Goal: Information Seeking & Learning: Learn about a topic

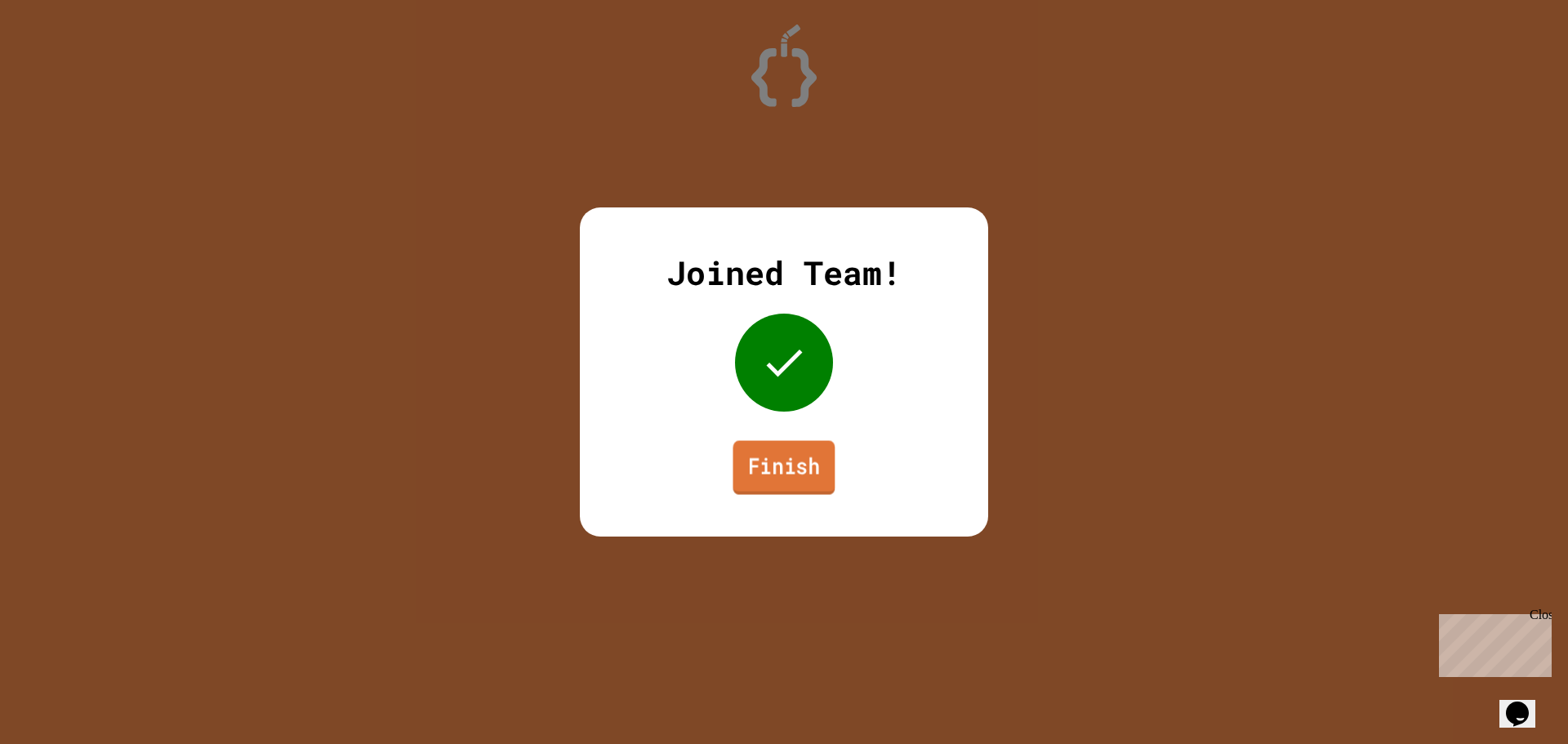
click at [802, 457] on link "Finish" at bounding box center [784, 468] width 102 height 54
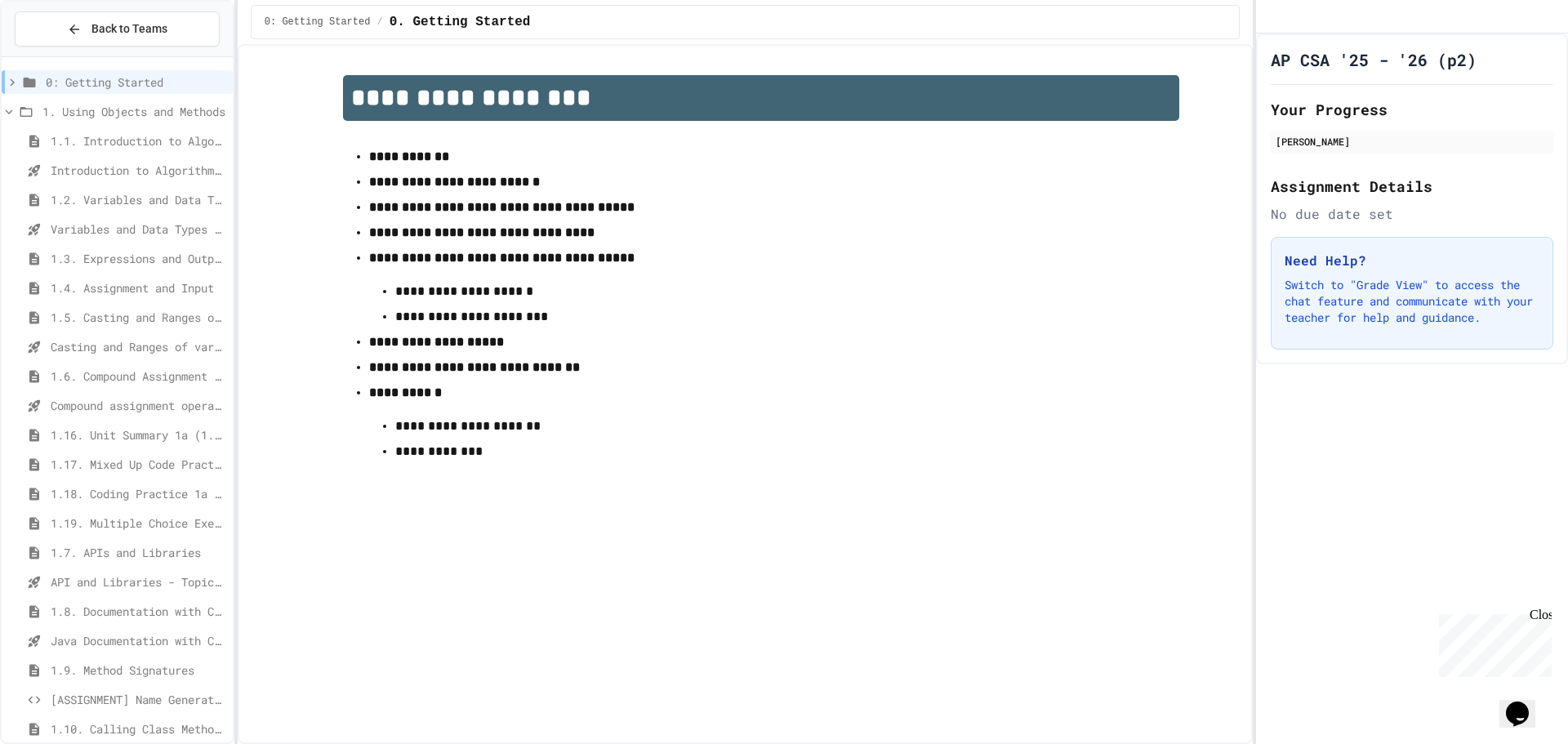
click at [169, 661] on span "1.9. Method Signatures" at bounding box center [138, 670] width 175 height 17
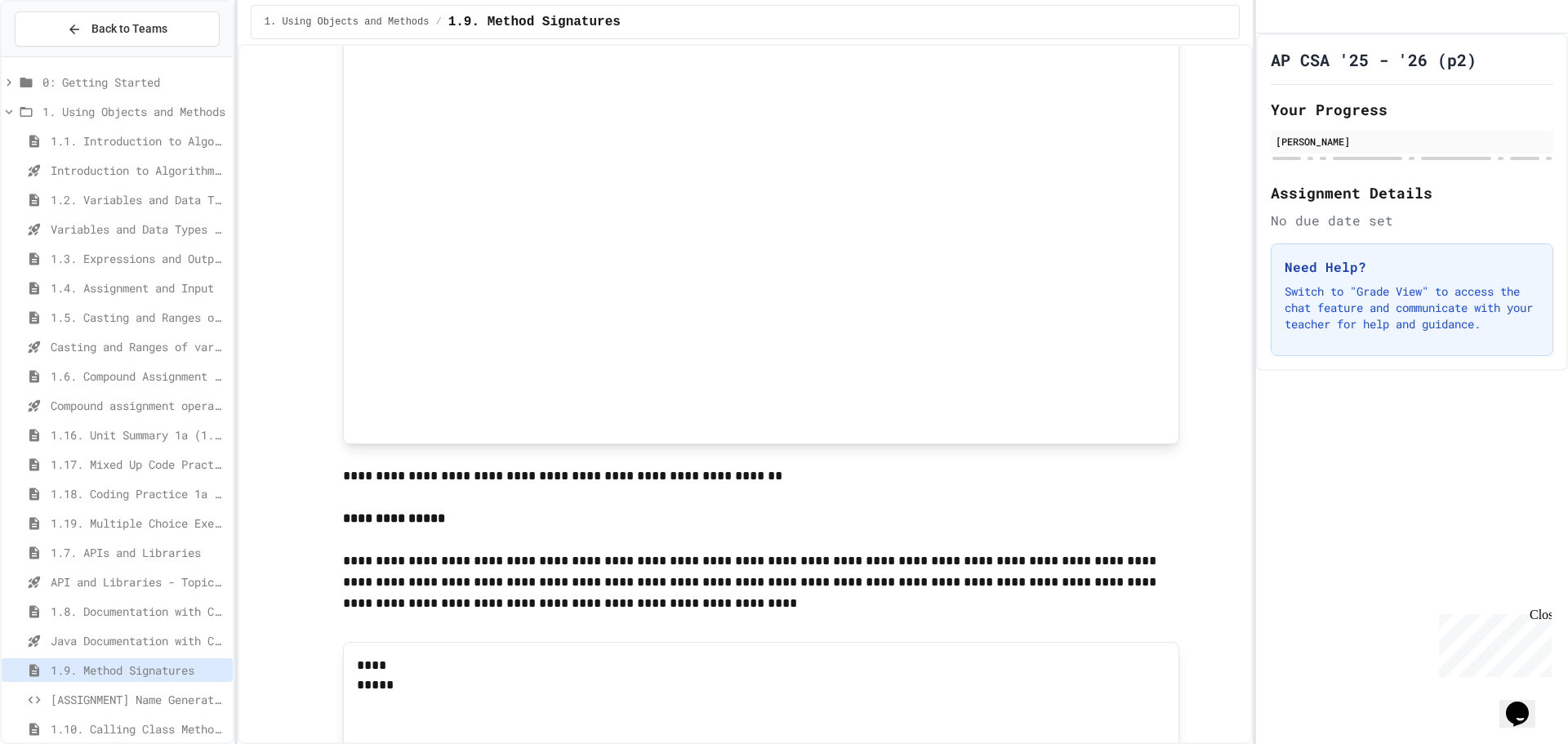
click at [73, 85] on span "0: Getting Started" at bounding box center [134, 82] width 184 height 17
click at [77, 85] on span "0: Getting Started" at bounding box center [134, 82] width 184 height 17
click at [59, 108] on span "1. Using Objects and Methods" at bounding box center [134, 111] width 184 height 17
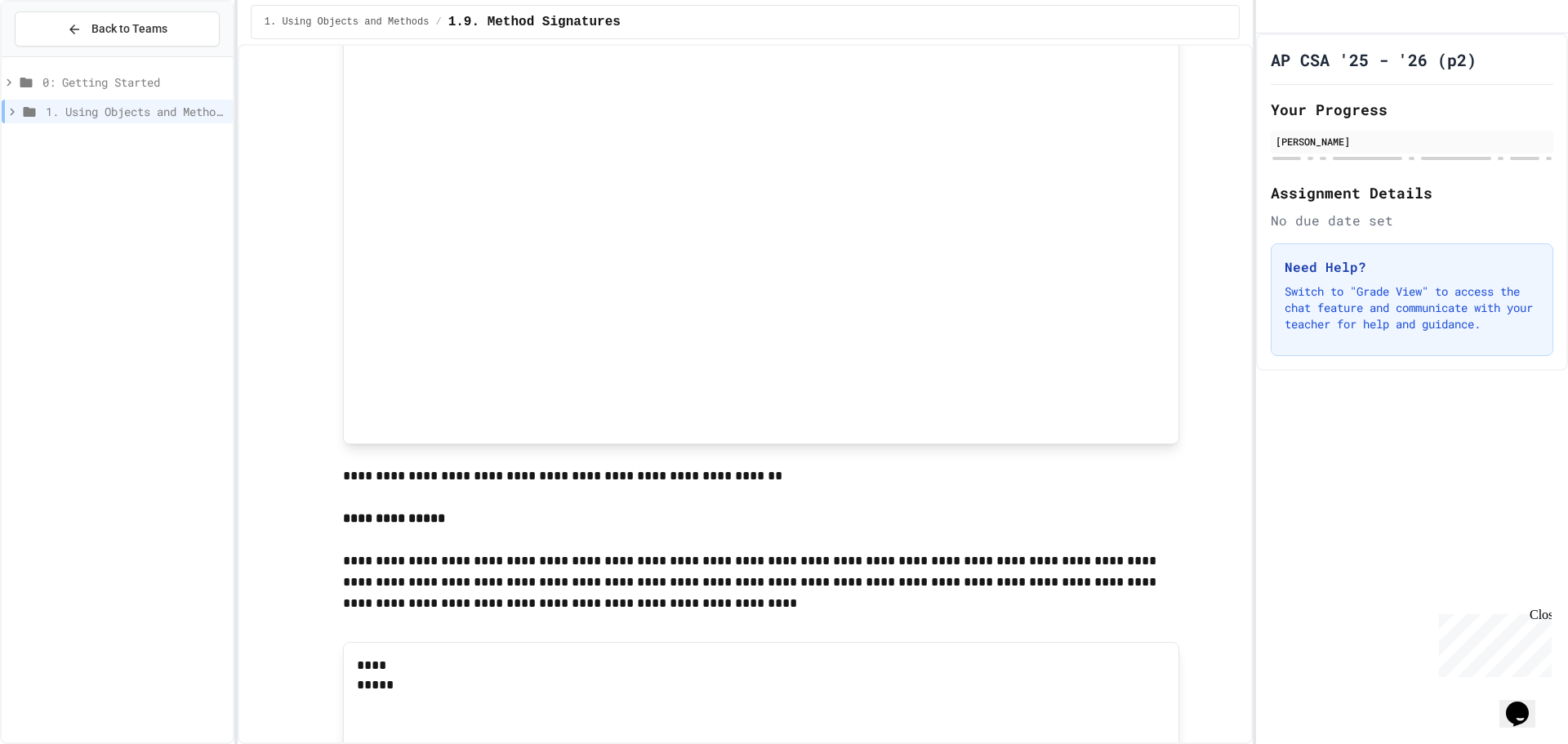
click at [56, 108] on span "1. Using Objects and Methods" at bounding box center [136, 111] width 180 height 17
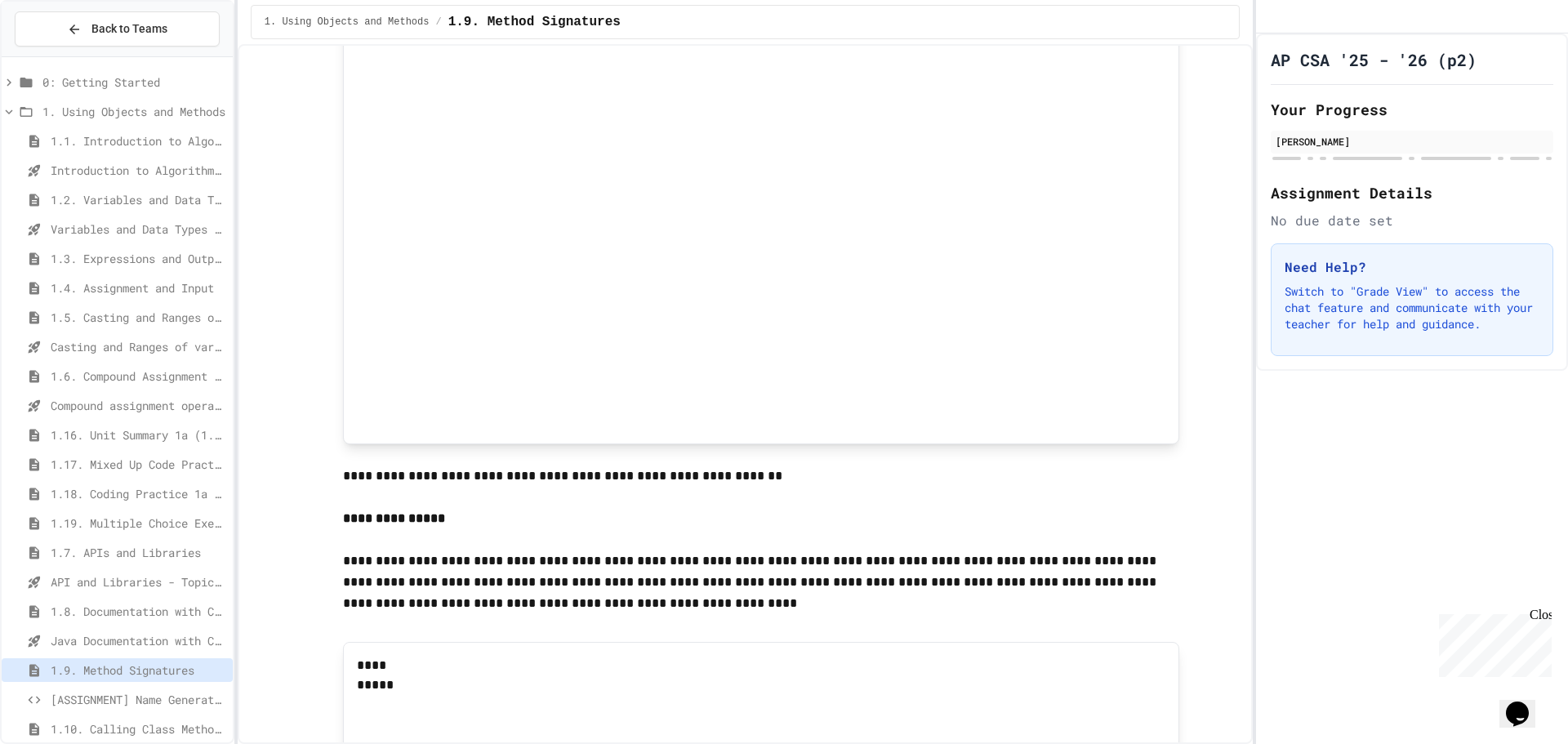
click at [56, 108] on span "1. Using Objects and Methods" at bounding box center [134, 111] width 184 height 17
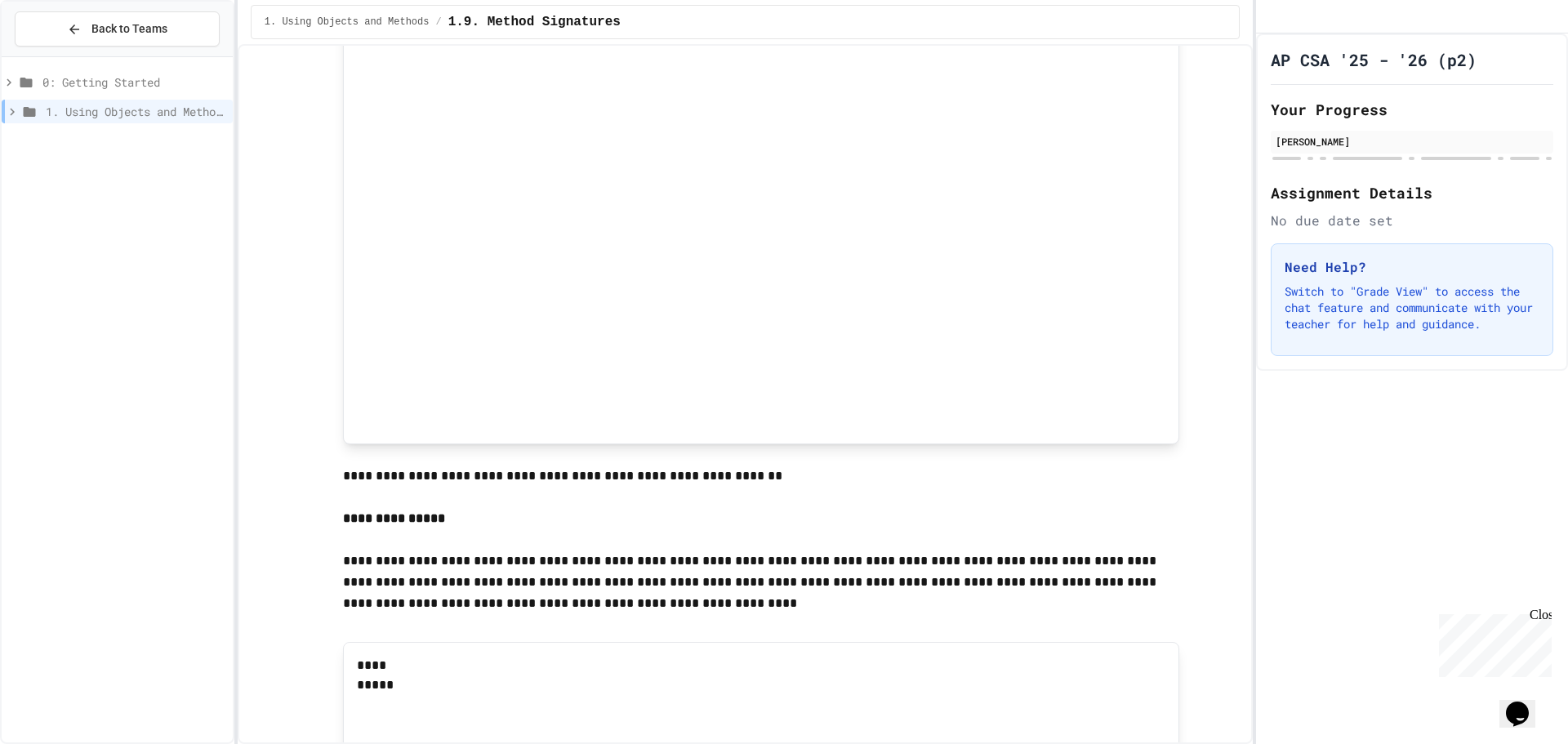
click at [85, 75] on span "0: Getting Started" at bounding box center [134, 82] width 184 height 17
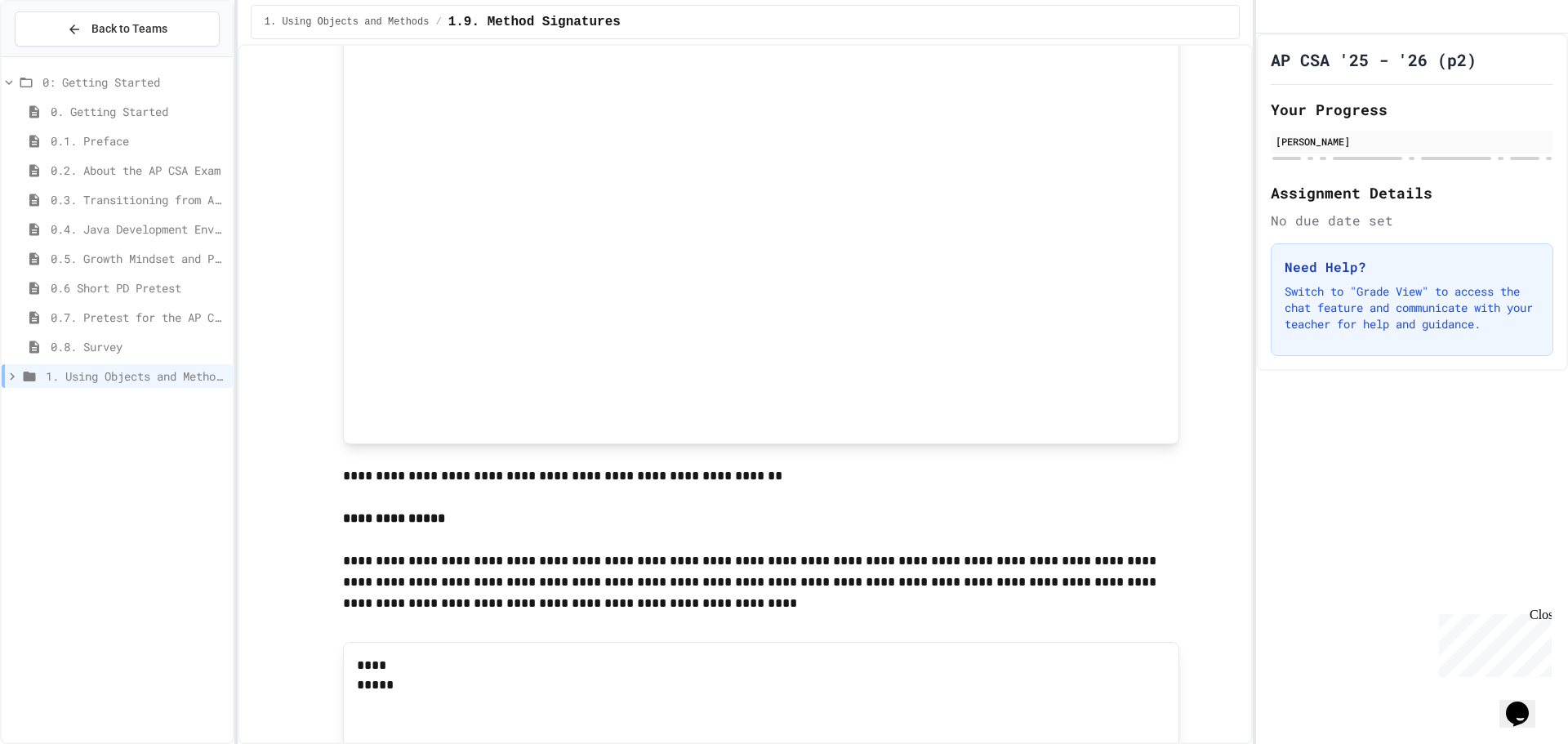
click at [85, 75] on span "0: Getting Started" at bounding box center [134, 82] width 184 height 17
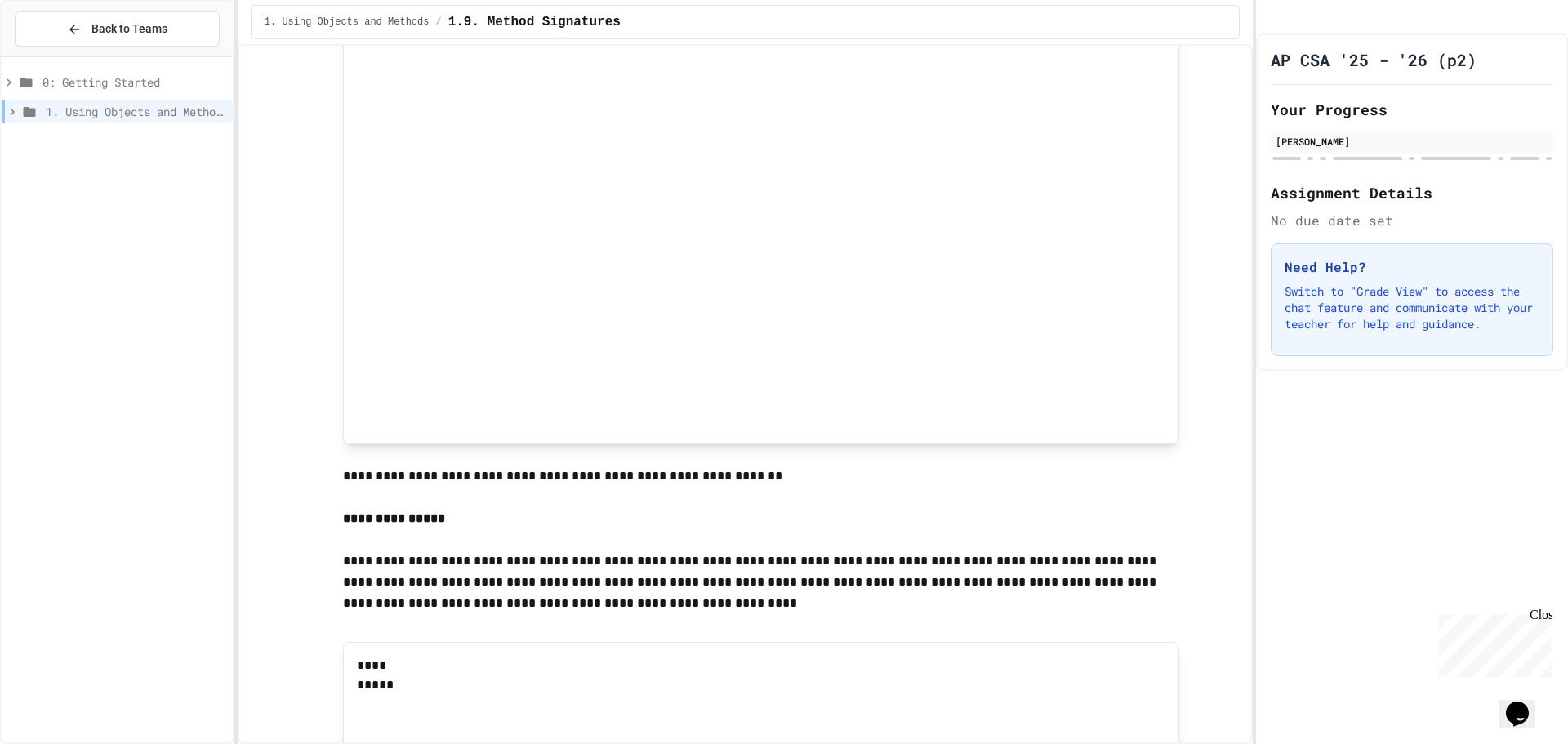
drag, startPoint x: 98, startPoint y: 53, endPoint x: 105, endPoint y: 40, distance: 14.8
click at [99, 50] on div "Back to Teams" at bounding box center [118, 29] width 231 height 55
click at [107, 32] on span "Back to Teams" at bounding box center [130, 28] width 76 height 17
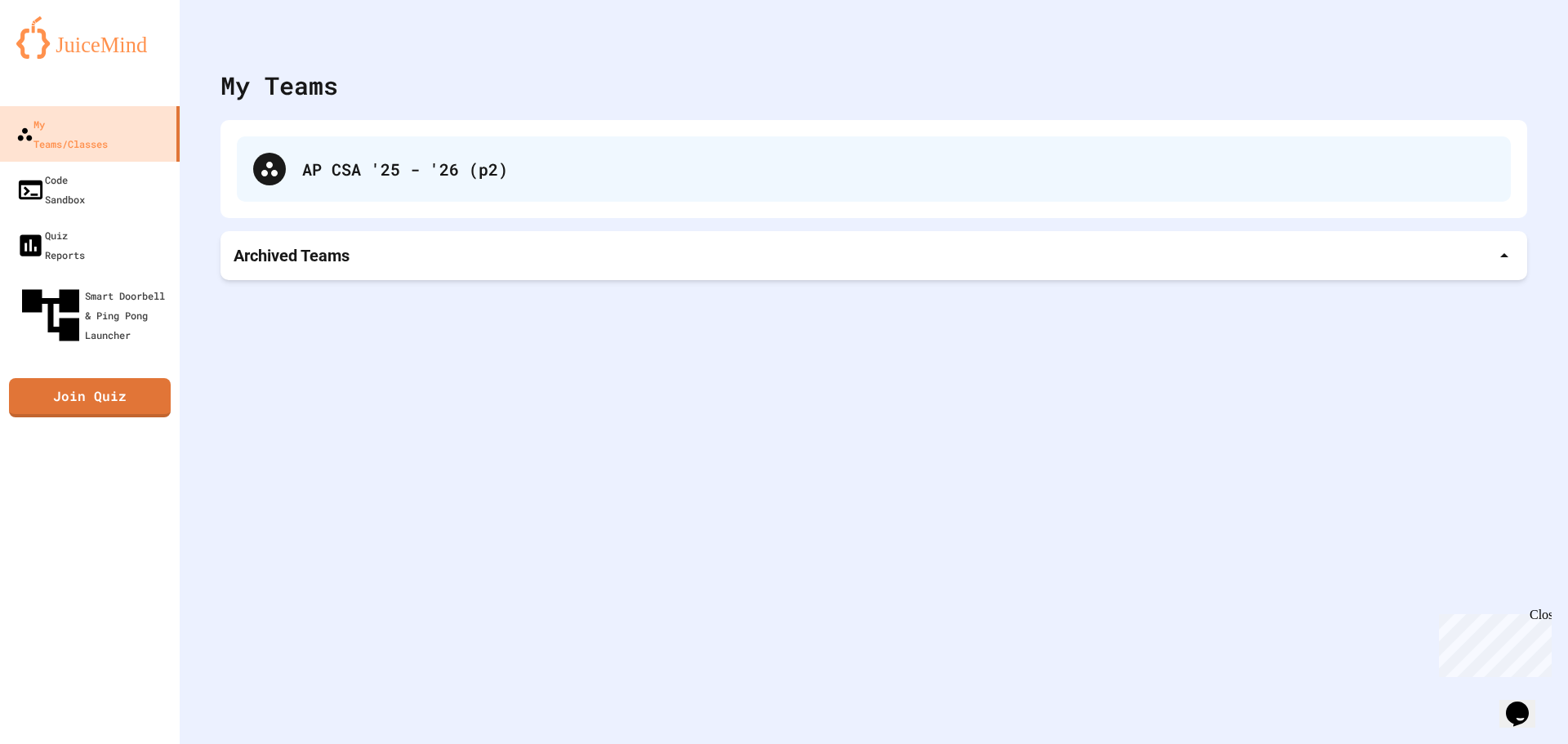
click at [365, 148] on div "AP CSA '25 - '26 (p2)" at bounding box center [874, 168] width 1274 height 65
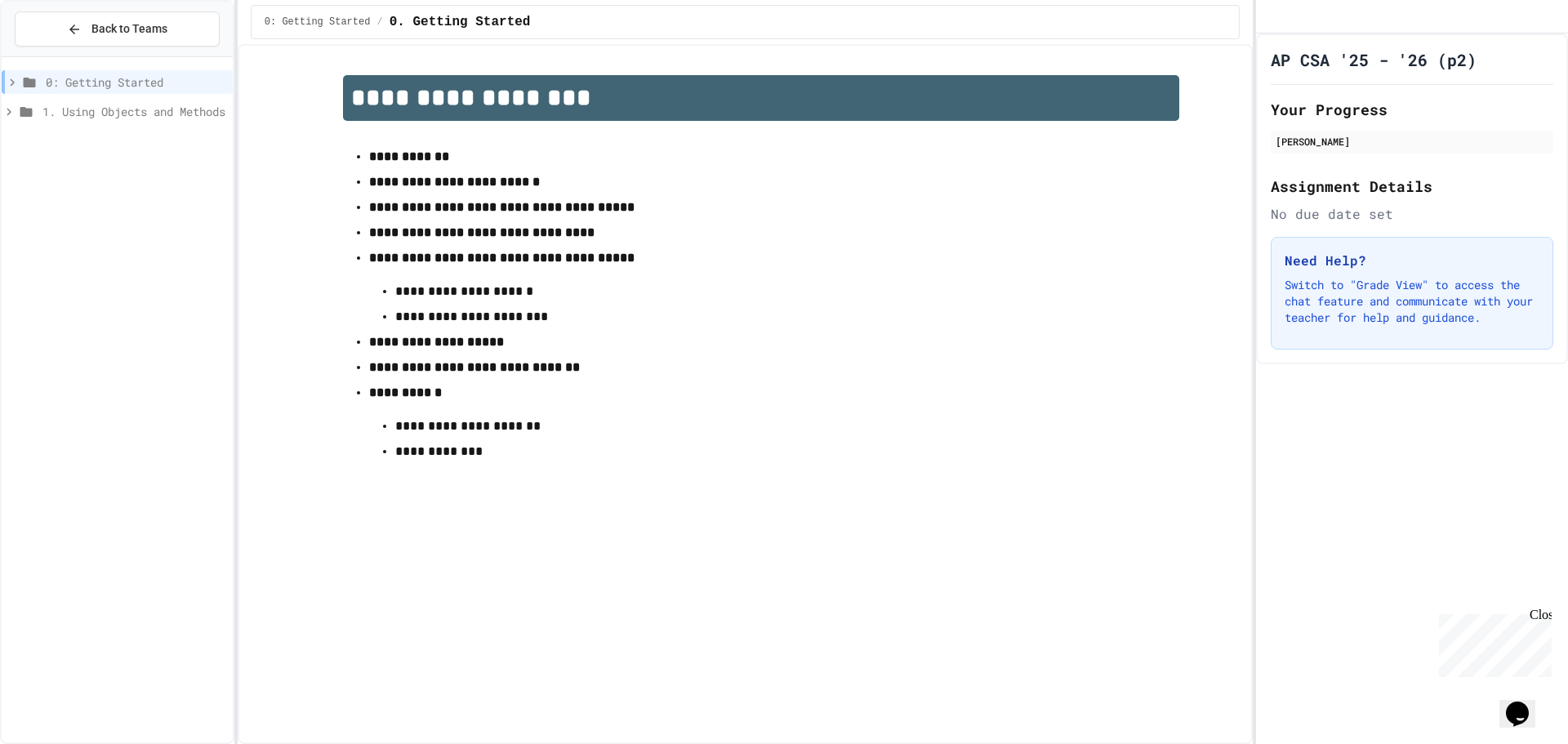
click at [157, 110] on span "1. Using Objects and Methods" at bounding box center [134, 111] width 184 height 17
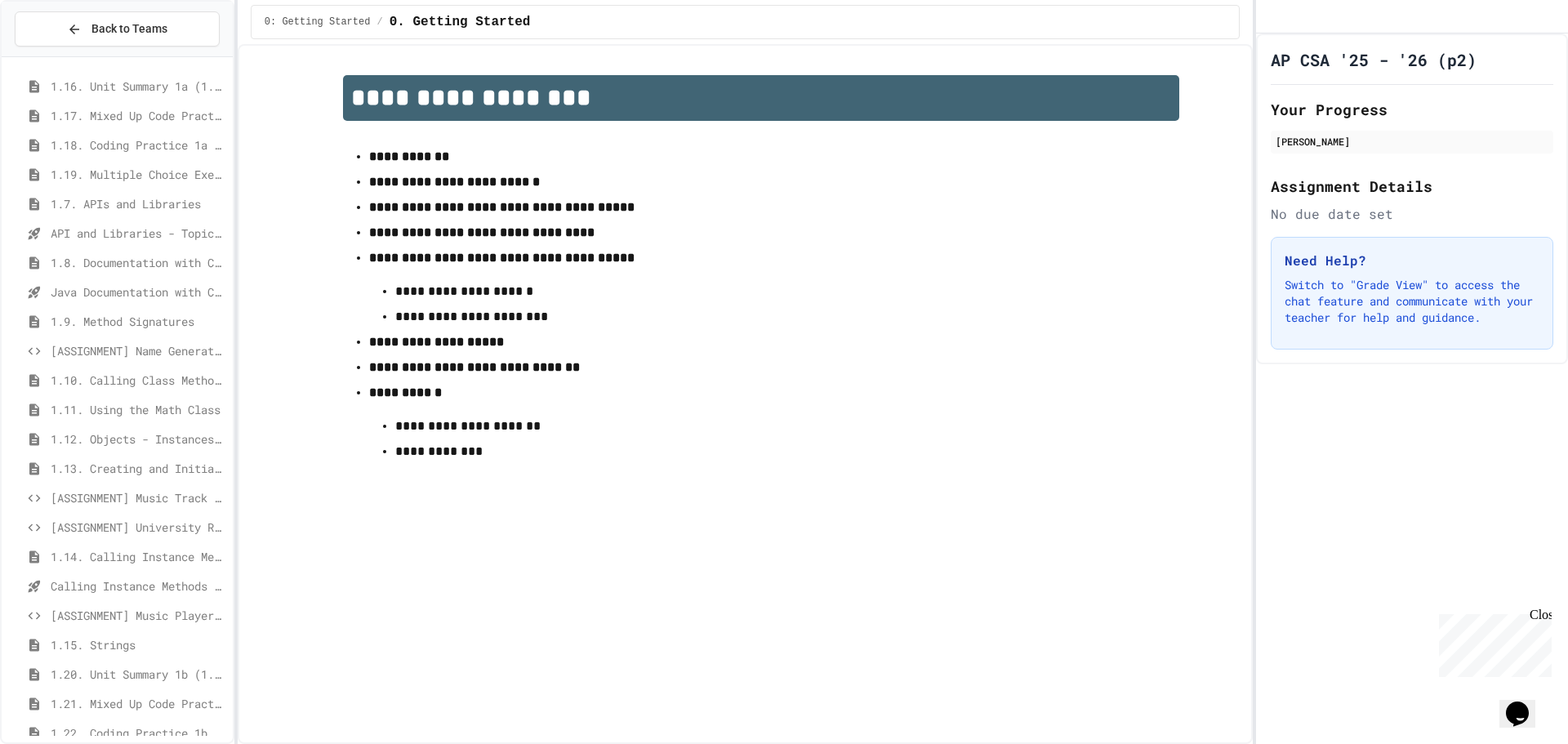
scroll to position [409, 0]
click at [180, 300] on div "[ASSIGNMENT] Name Generator Tool (LO5)" at bounding box center [118, 291] width 231 height 24
